Goal: Information Seeking & Learning: Learn about a topic

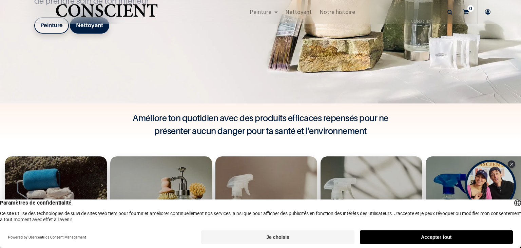
scroll to position [195, 0]
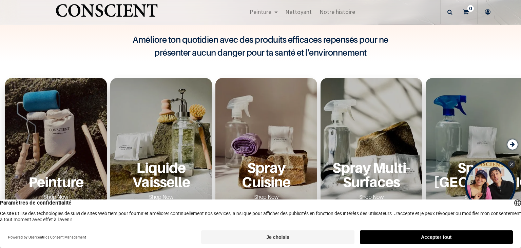
click at [55, 128] on div "Peinture Shop Now" at bounding box center [56, 144] width 102 height 132
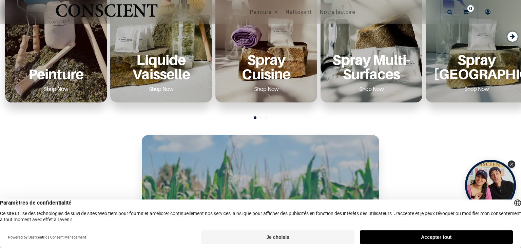
scroll to position [312, 0]
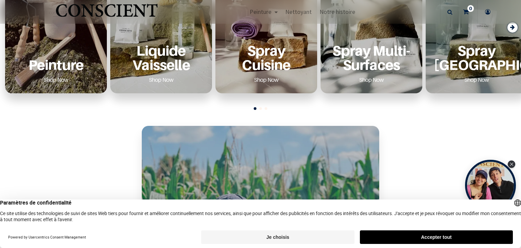
click at [277, 235] on button "Je choisis" at bounding box center [277, 237] width 153 height 14
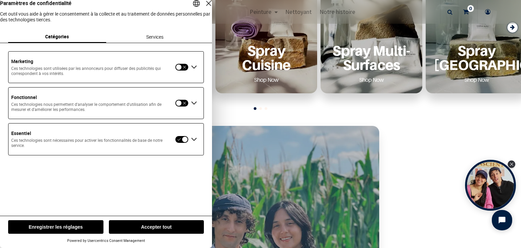
click at [57, 224] on button "Enregistrer les réglages" at bounding box center [55, 227] width 95 height 14
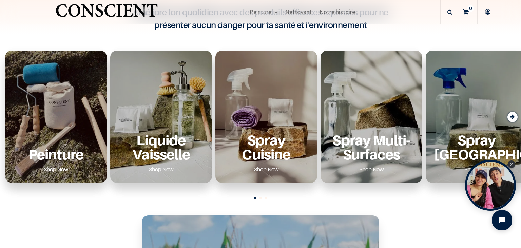
scroll to position [273, 0]
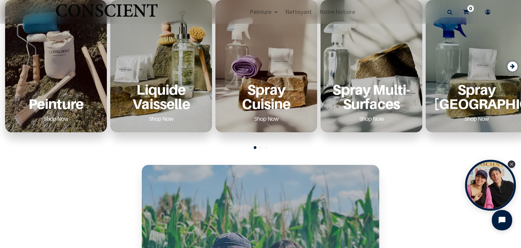
click at [56, 65] on div "Peinture Shop Now" at bounding box center [56, 66] width 102 height 132
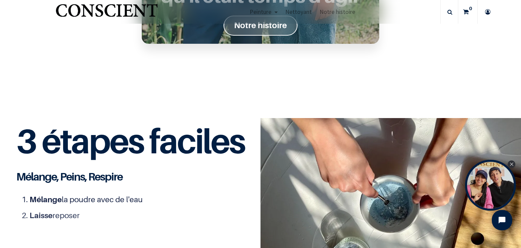
scroll to position [781, 0]
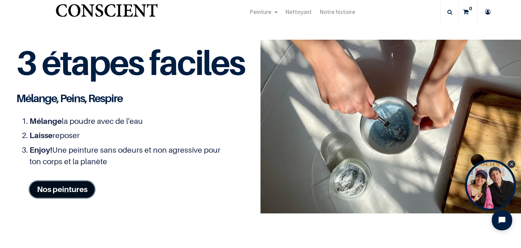
click at [58, 186] on link "Nos peintures" at bounding box center [61, 189] width 65 height 17
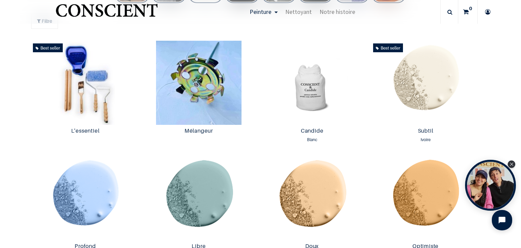
scroll to position [352, 0]
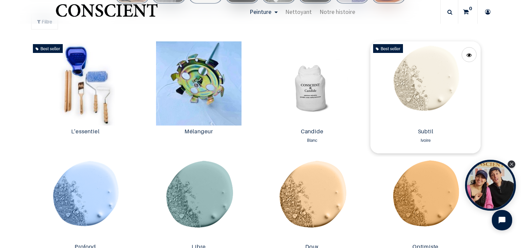
click at [423, 81] on img at bounding box center [425, 83] width 110 height 84
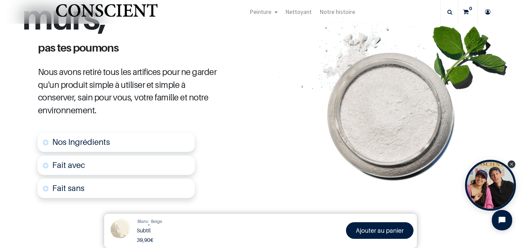
scroll to position [351, 0]
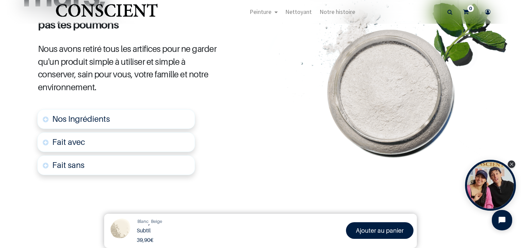
click at [80, 115] on span "Nos Ingrédients" at bounding box center [81, 119] width 58 height 10
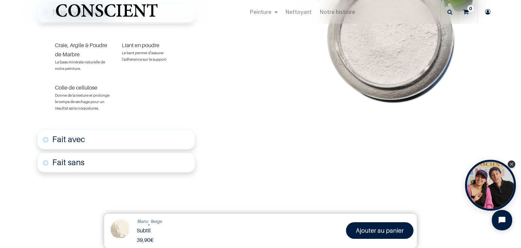
scroll to position [481, 0]
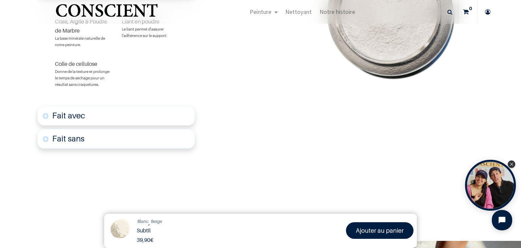
click at [68, 117] on font "Fait avec" at bounding box center [68, 116] width 33 height 10
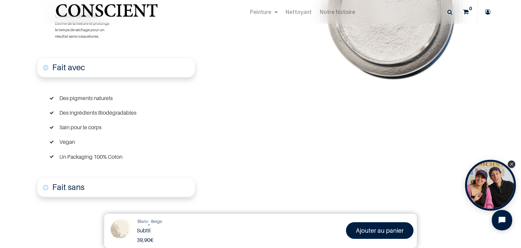
scroll to position [530, 0]
click at [72, 186] on font "Fait sans" at bounding box center [68, 187] width 32 height 10
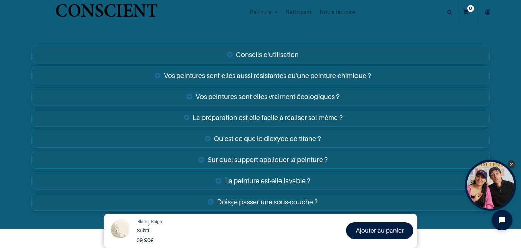
scroll to position [1404, 0]
click at [287, 74] on link "Vos peintures sont-elles aussi résistantes qu'une peinture chimique ?" at bounding box center [260, 75] width 458 height 18
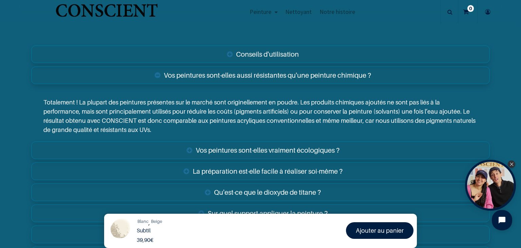
click at [305, 148] on link "Vos peintures sont-elles vraiment écologiques ?" at bounding box center [260, 150] width 458 height 18
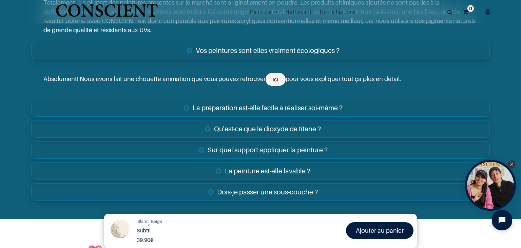
scroll to position [1522, 0]
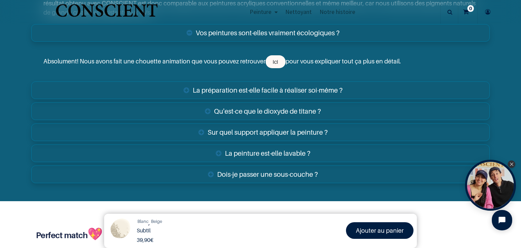
click at [269, 89] on link "La préparation est-elle facile à réaliser soi-même ?" at bounding box center [260, 90] width 458 height 18
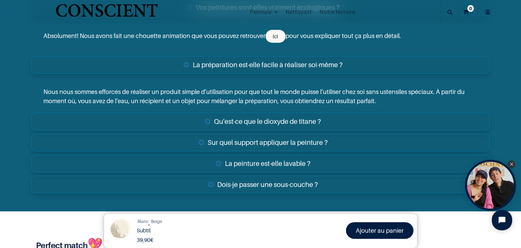
scroll to position [1561, 0]
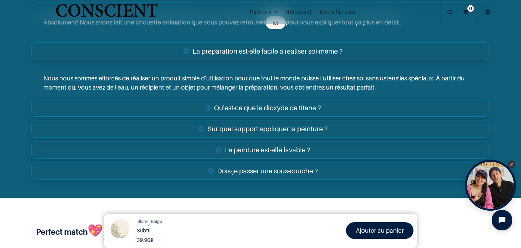
click at [266, 146] on link "La peinture est-elle lavable ?" at bounding box center [260, 150] width 458 height 18
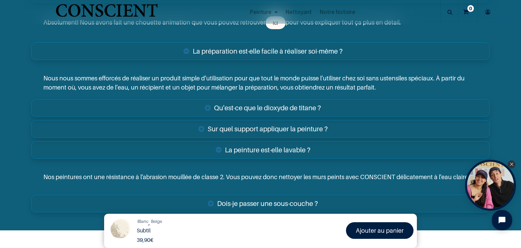
scroll to position [1600, 0]
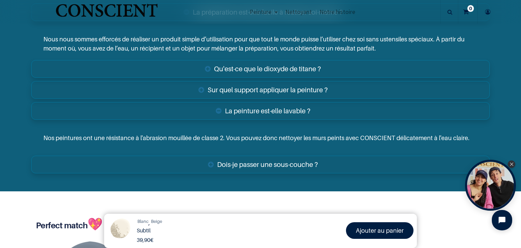
click at [294, 160] on link "Dois-je passer une sous-couche ?" at bounding box center [260, 165] width 458 height 18
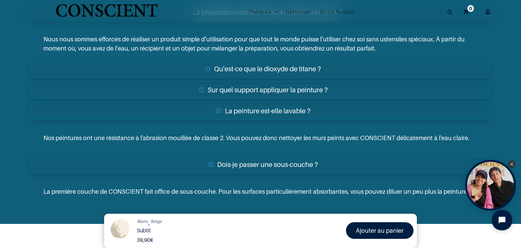
click at [272, 108] on link "La peinture est-elle lavable ?" at bounding box center [260, 111] width 458 height 18
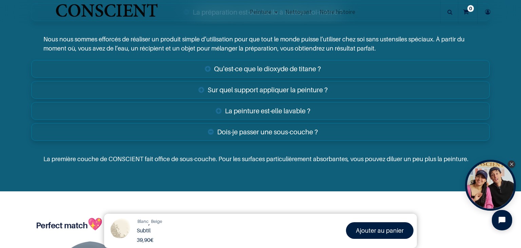
click at [275, 86] on link "Sur quel support appliquer la peinture ?" at bounding box center [260, 90] width 458 height 18
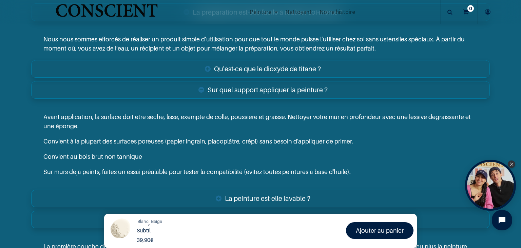
click at [273, 66] on link "Qu'est-ce que le dioxyde de titane ?" at bounding box center [260, 69] width 458 height 18
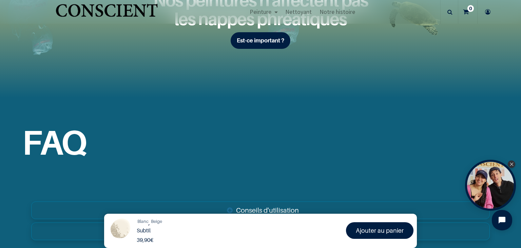
scroll to position [1366, 0]
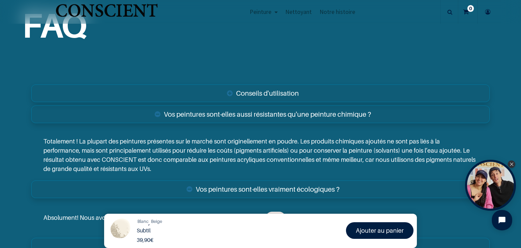
click at [261, 87] on link "Conseils d'utilisation" at bounding box center [260, 93] width 458 height 18
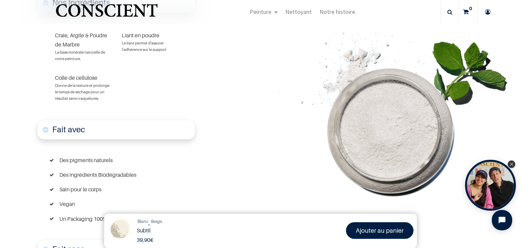
scroll to position [350, 0]
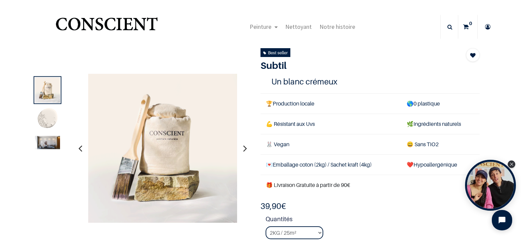
click at [245, 147] on icon "button" at bounding box center [245, 148] width 4 height 18
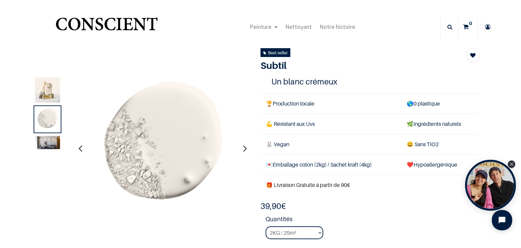
click at [245, 147] on icon "button" at bounding box center [245, 148] width 4 height 18
